Goal: Information Seeking & Learning: Check status

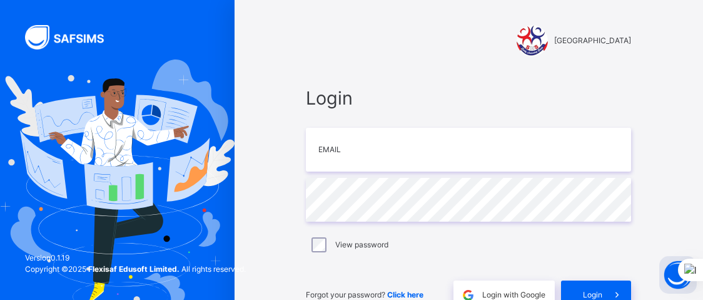
scroll to position [70, 0]
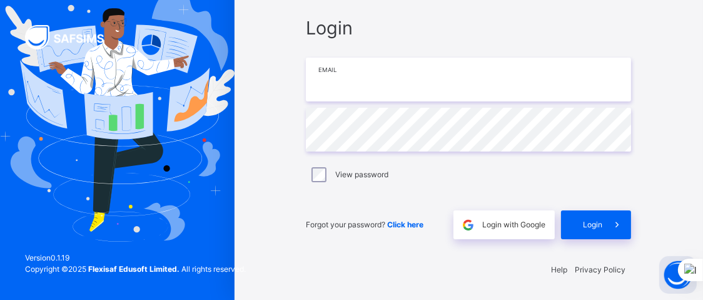
type input "**********"
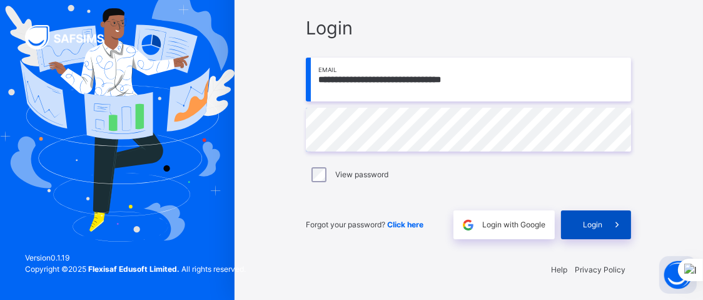
click at [597, 222] on span "Login" at bounding box center [592, 224] width 19 height 11
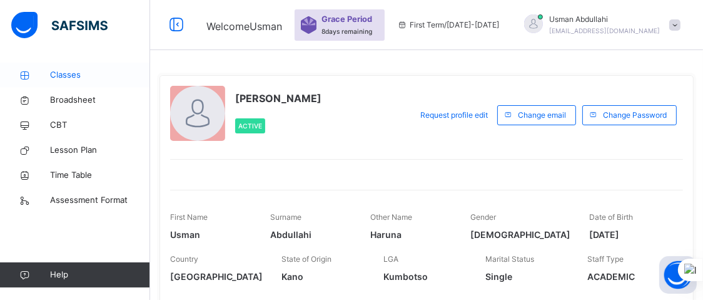
click at [76, 71] on span "Classes" at bounding box center [100, 75] width 100 height 13
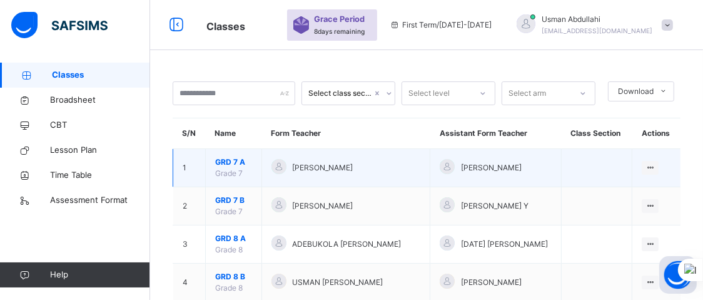
click at [353, 164] on span "[PERSON_NAME]" at bounding box center [323, 167] width 61 height 11
click at [655, 168] on icon at bounding box center [650, 167] width 11 height 9
click at [639, 189] on div "View Class" at bounding box center [633, 192] width 39 height 13
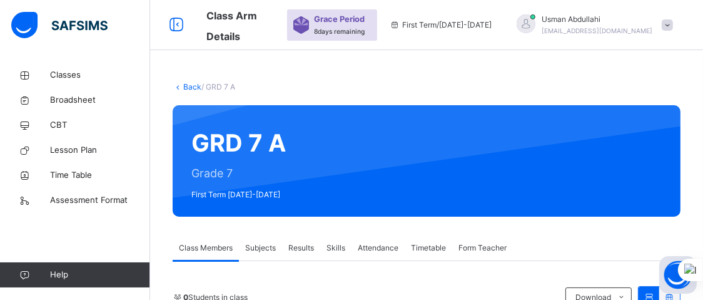
click at [310, 245] on span "Results" at bounding box center [301, 247] width 26 height 11
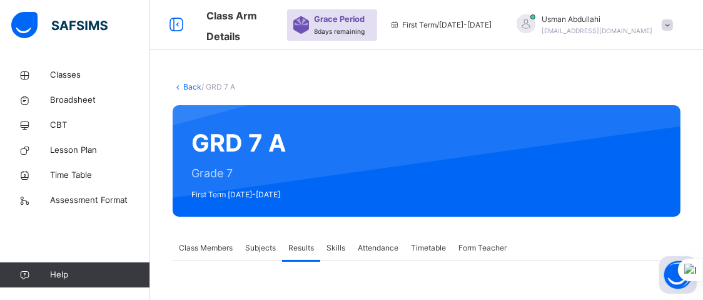
click at [376, 234] on div "Back / GRD 7 A GRD 7 A Grade 7 First Term [DATE]-[DATE] Class Members Subjects …" at bounding box center [426, 290] width 553 height 455
click at [64, 93] on link "Broadsheet" at bounding box center [75, 100] width 150 height 25
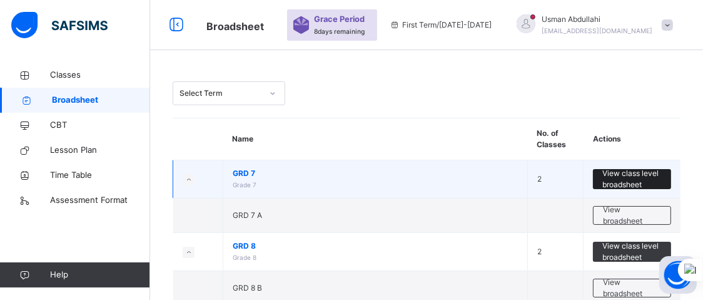
click at [632, 181] on span "View class level broadsheet" at bounding box center [631, 179] width 59 height 23
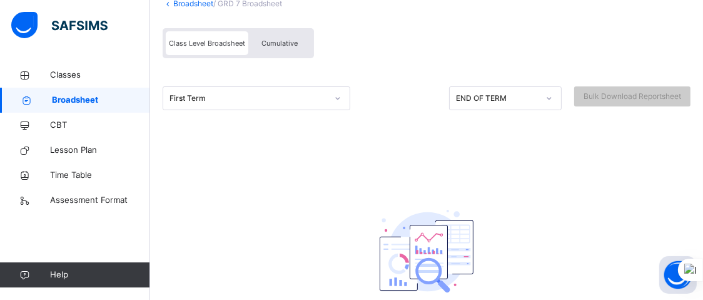
click at [338, 110] on div "First Term" at bounding box center [257, 98] width 188 height 24
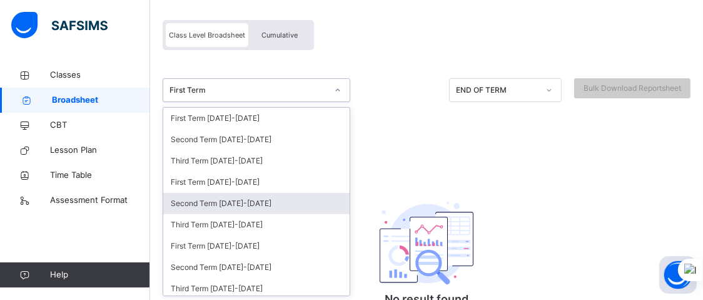
scroll to position [111, 0]
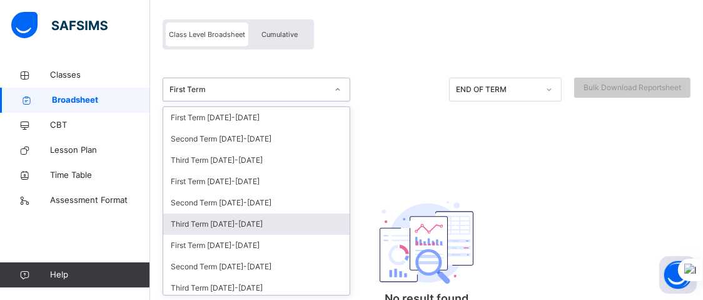
click at [278, 222] on div "Third Term [DATE]-[DATE]" at bounding box center [256, 223] width 186 height 21
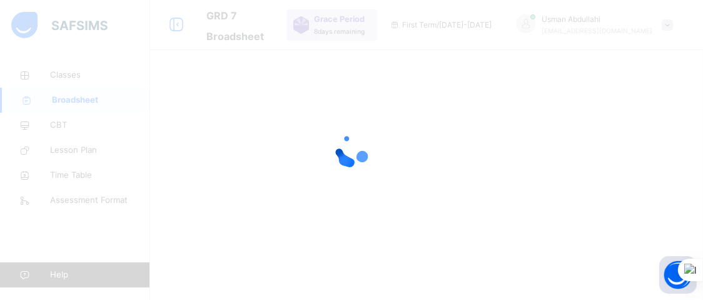
scroll to position [0, 0]
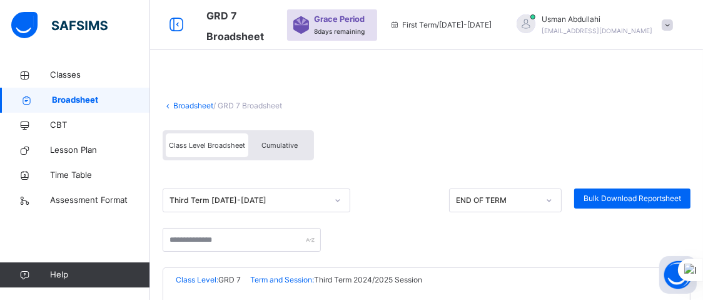
click at [358, 166] on div "Class Level Broadsheet Cumulative" at bounding box center [427, 148] width 528 height 49
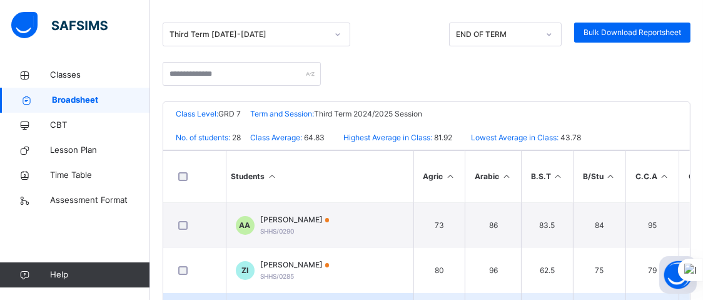
drag, startPoint x: 356, startPoint y: 293, endPoint x: 419, endPoint y: 292, distance: 62.5
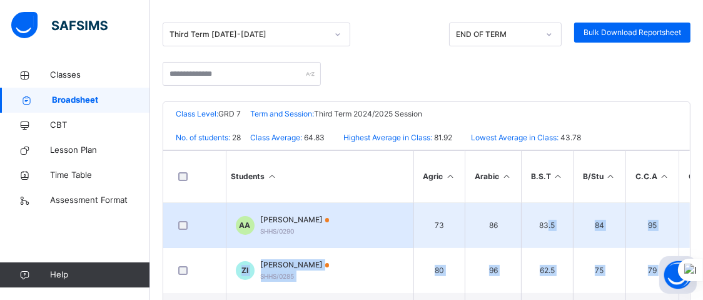
drag, startPoint x: 655, startPoint y: 295, endPoint x: 545, endPoint y: 231, distance: 128.1
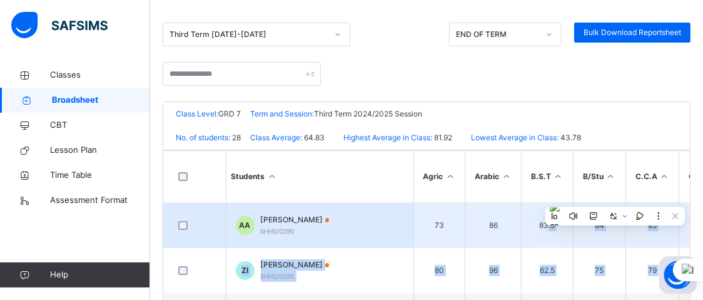
click at [545, 231] on td "83.5" at bounding box center [548, 226] width 52 height 46
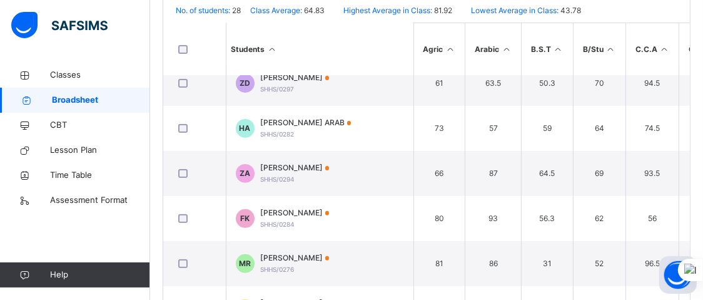
scroll to position [353, 0]
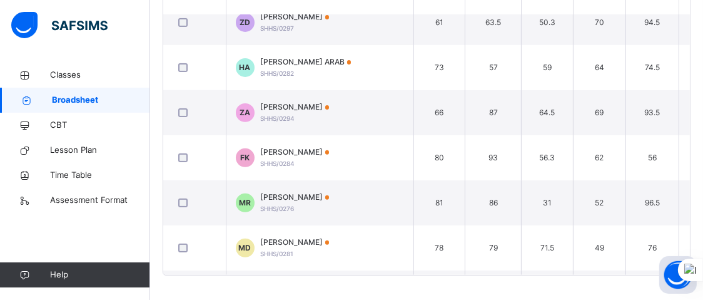
drag, startPoint x: 300, startPoint y: 269, endPoint x: 328, endPoint y: 270, distance: 28.8
click at [328, 270] on div "Students Agric Arabic B.S.T B/Stu C.C.A CS Eng/Lit Fiqh H/Econs Hadith Hausa [D…" at bounding box center [426, 118] width 527 height 313
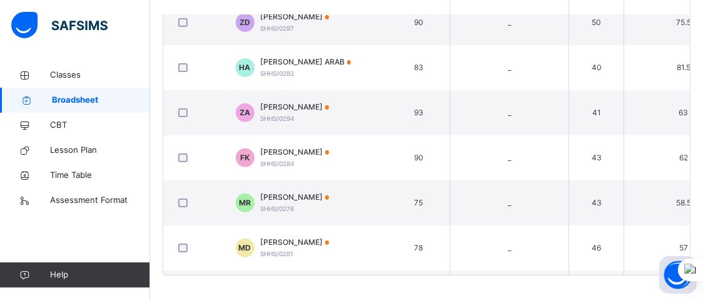
scroll to position [375, 447]
